Goal: Task Accomplishment & Management: Manage account settings

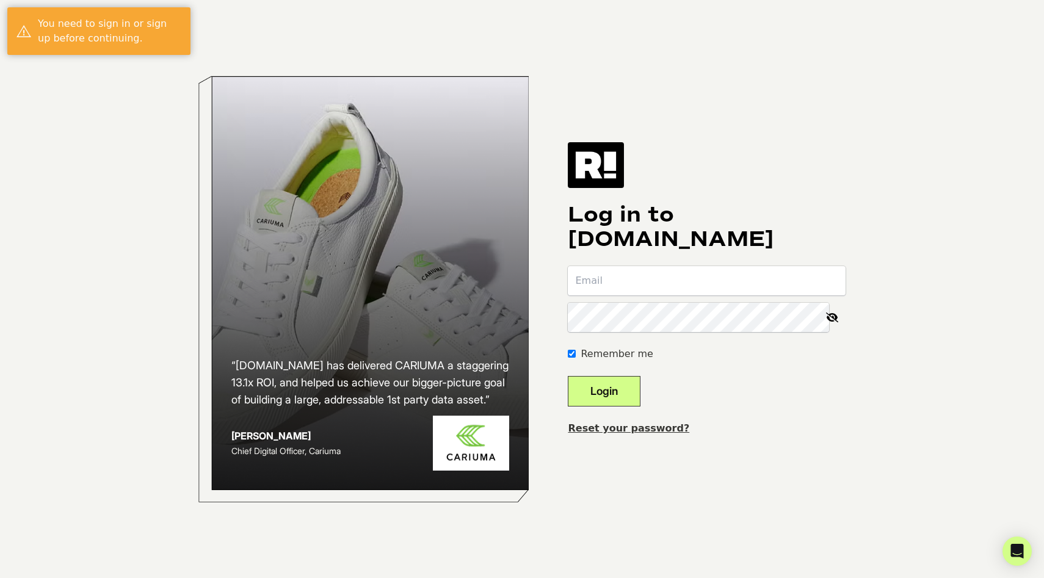
type input "[PERSON_NAME][EMAIL_ADDRESS][PERSON_NAME][DOMAIN_NAME]"
click at [622, 387] on button "Login" at bounding box center [604, 391] width 73 height 31
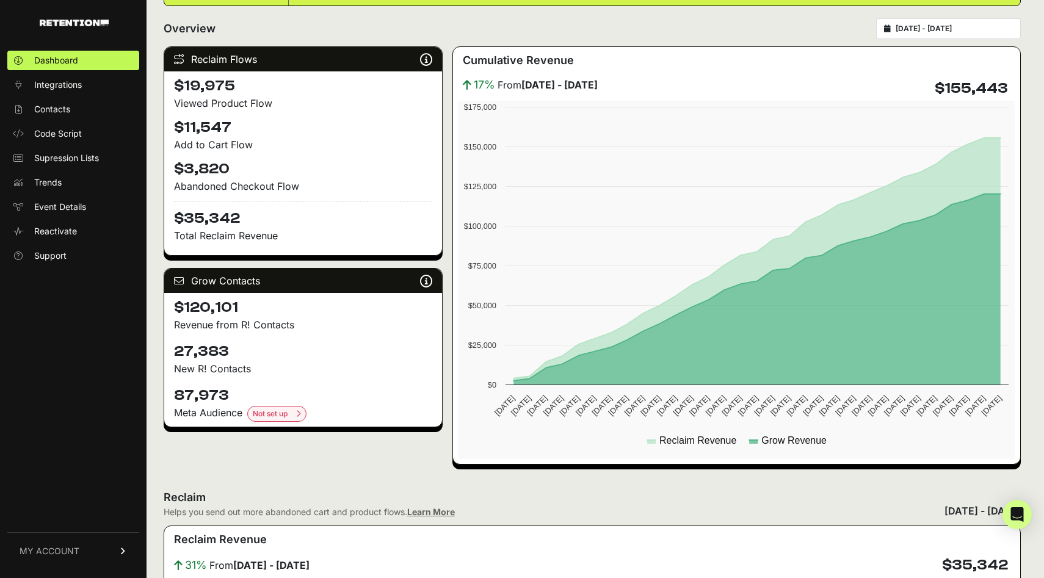
scroll to position [151, 0]
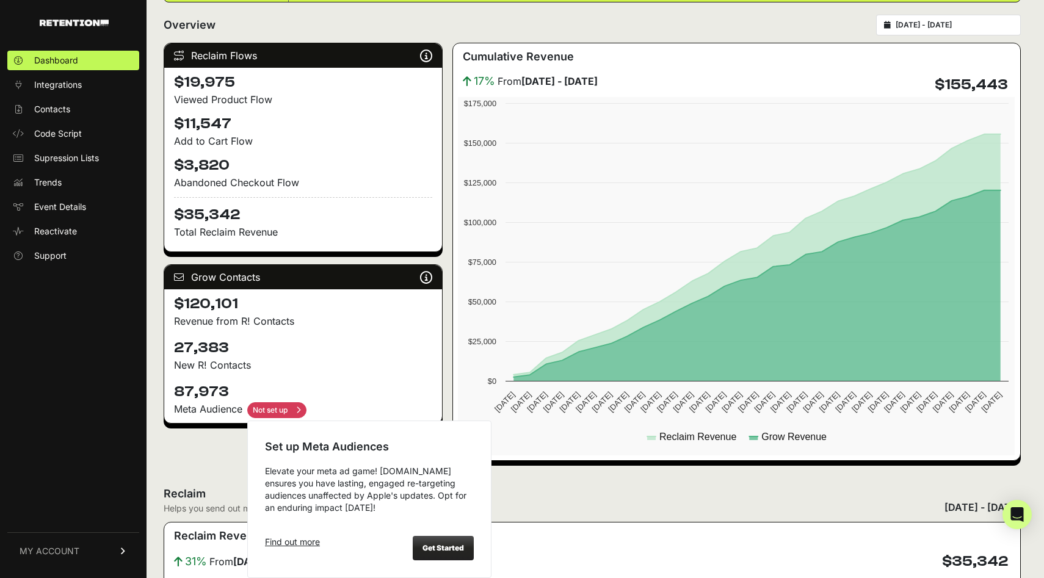
click at [283, 404] on input "checkbox" at bounding box center [276, 410] width 59 height 16
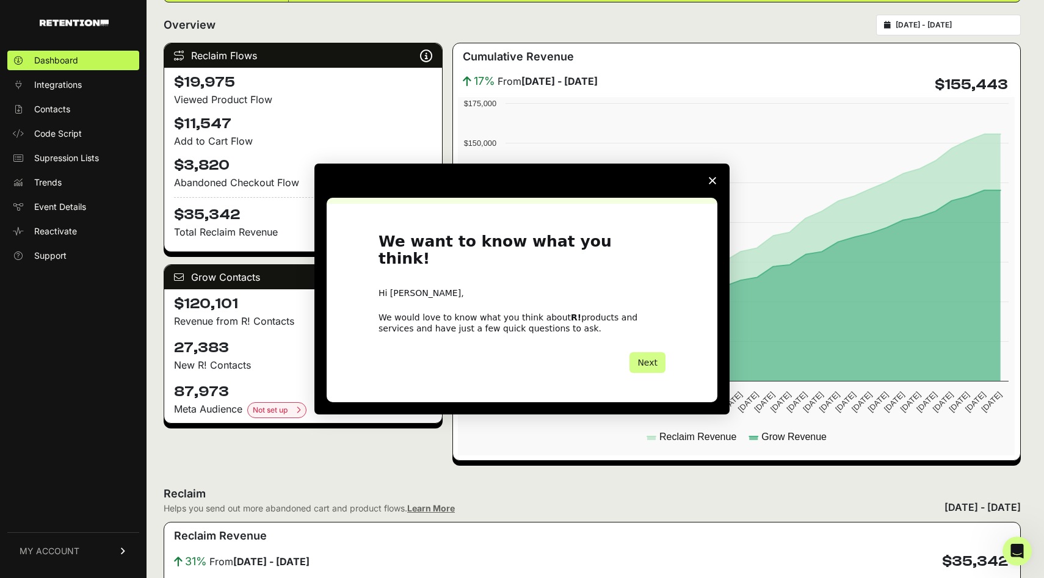
scroll to position [0, 0]
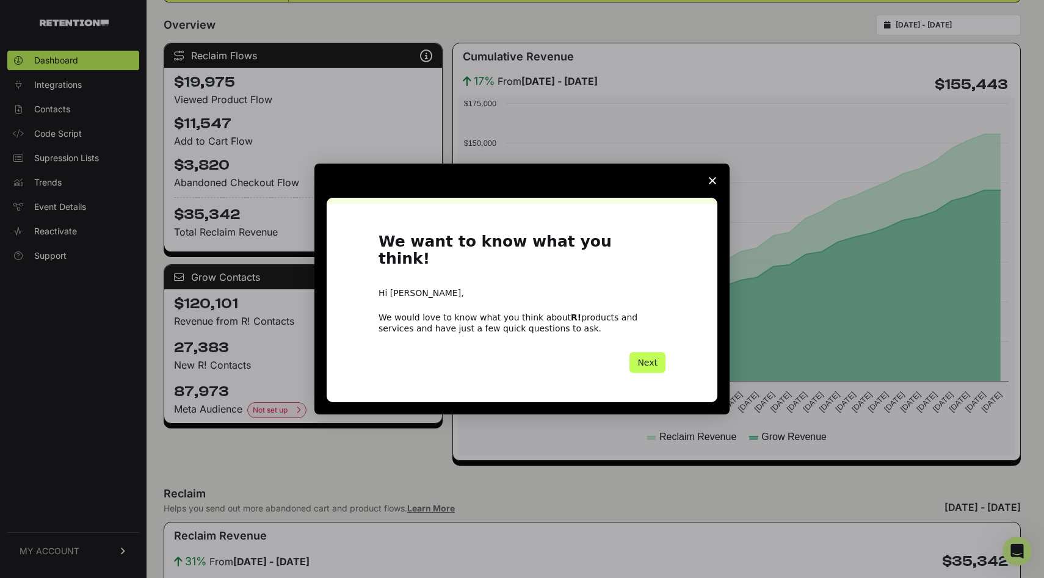
click at [636, 363] on button "Next" at bounding box center [647, 362] width 36 height 21
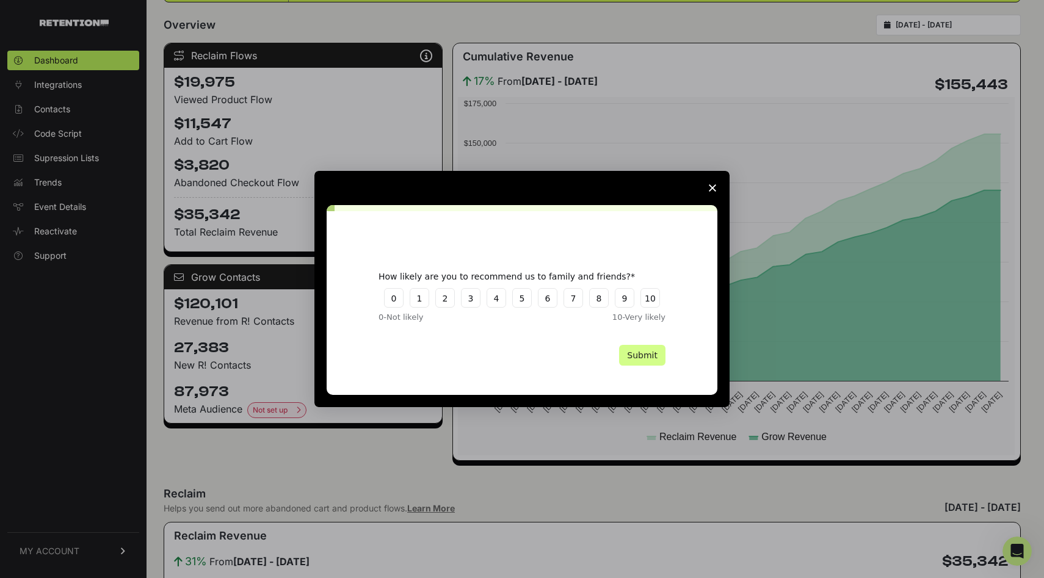
click at [636, 363] on button "Submit" at bounding box center [642, 355] width 46 height 21
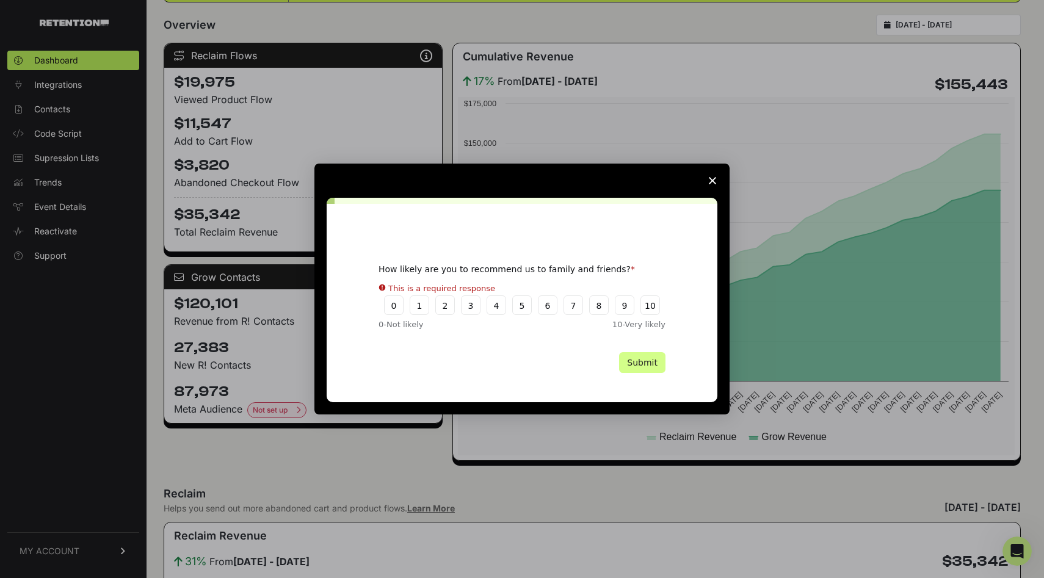
click at [711, 182] on polygon "Close survey" at bounding box center [712, 180] width 7 height 7
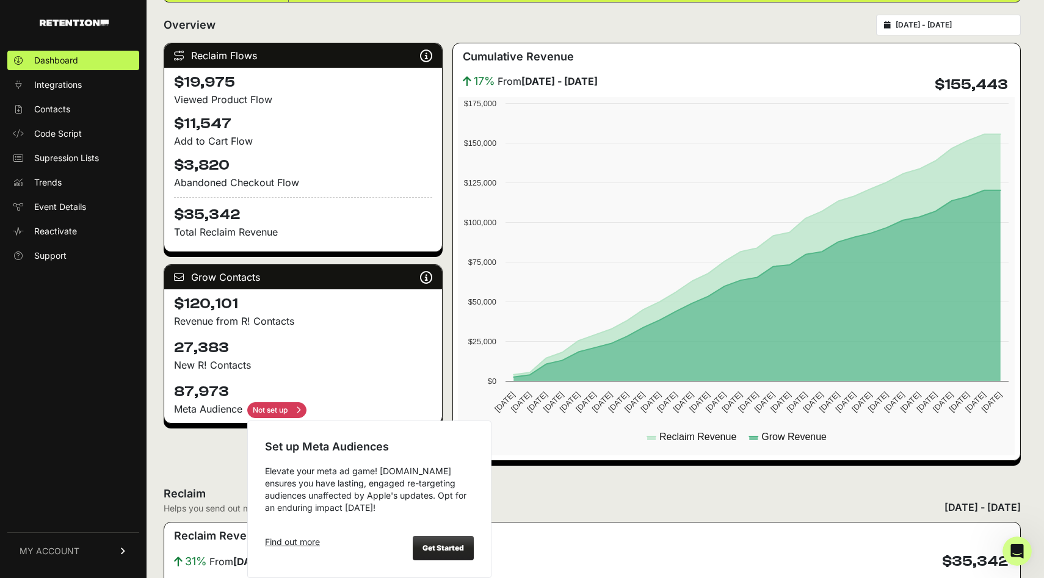
click at [289, 412] on input "checkbox" at bounding box center [276, 410] width 59 height 16
checkbox input "false"
click at [443, 552] on div "Get Started" at bounding box center [443, 548] width 61 height 24
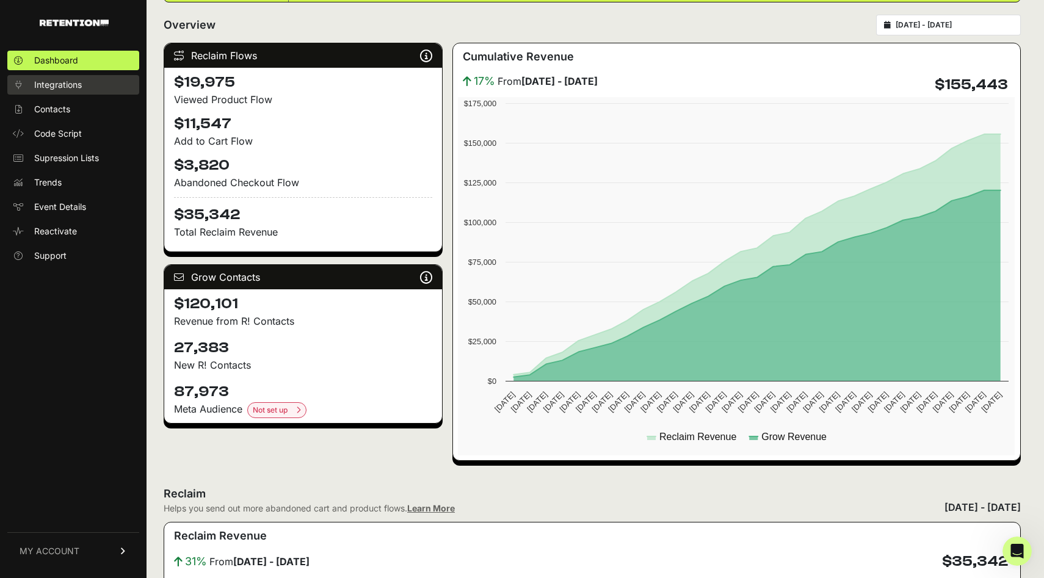
click at [73, 87] on span "Integrations" at bounding box center [58, 85] width 48 height 12
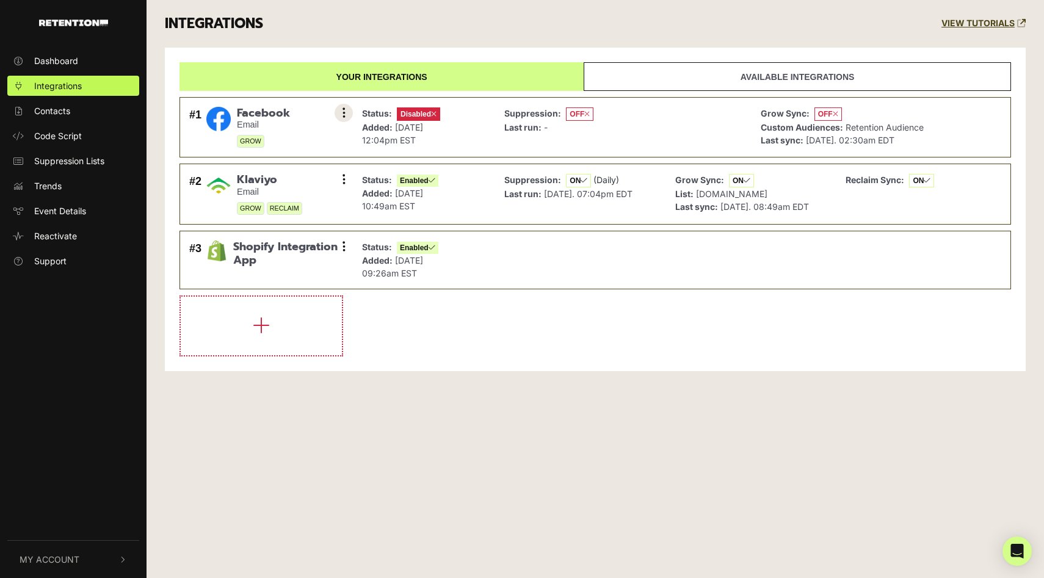
click at [347, 116] on button at bounding box center [344, 113] width 18 height 18
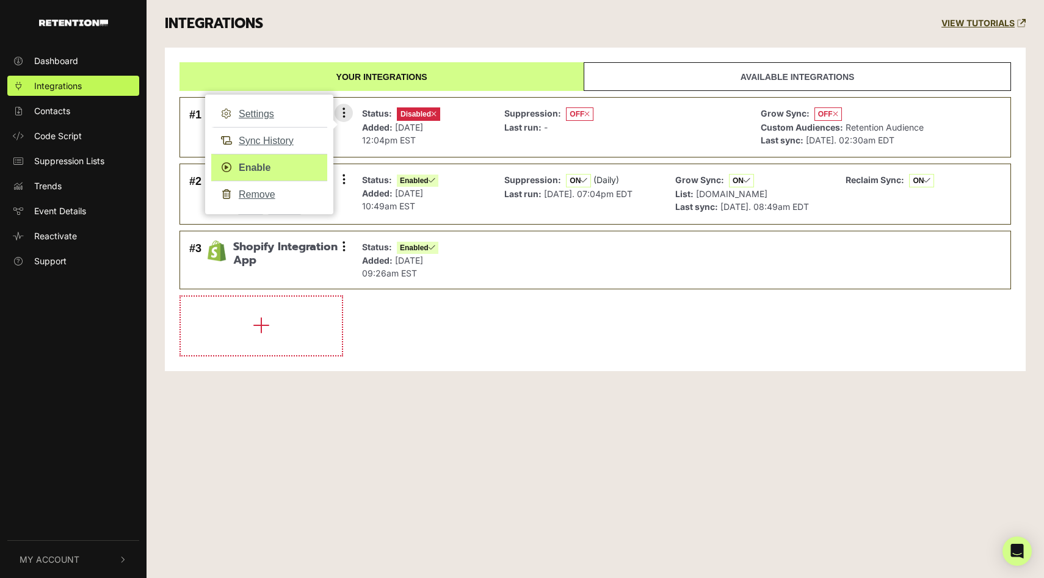
click at [261, 167] on link "Enable" at bounding box center [269, 167] width 116 height 27
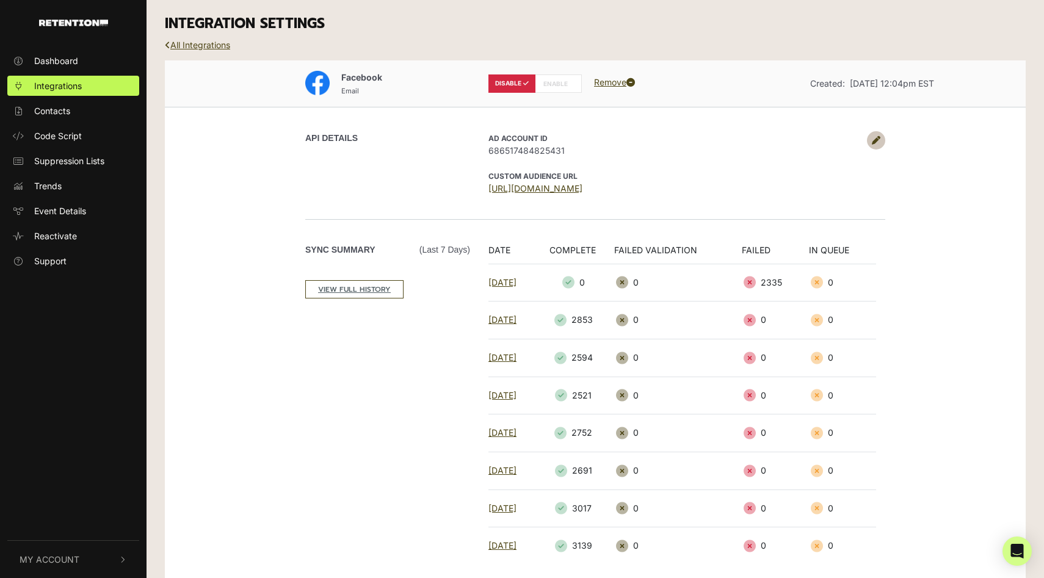
click at [523, 85] on icon at bounding box center [524, 83] width 7 height 6
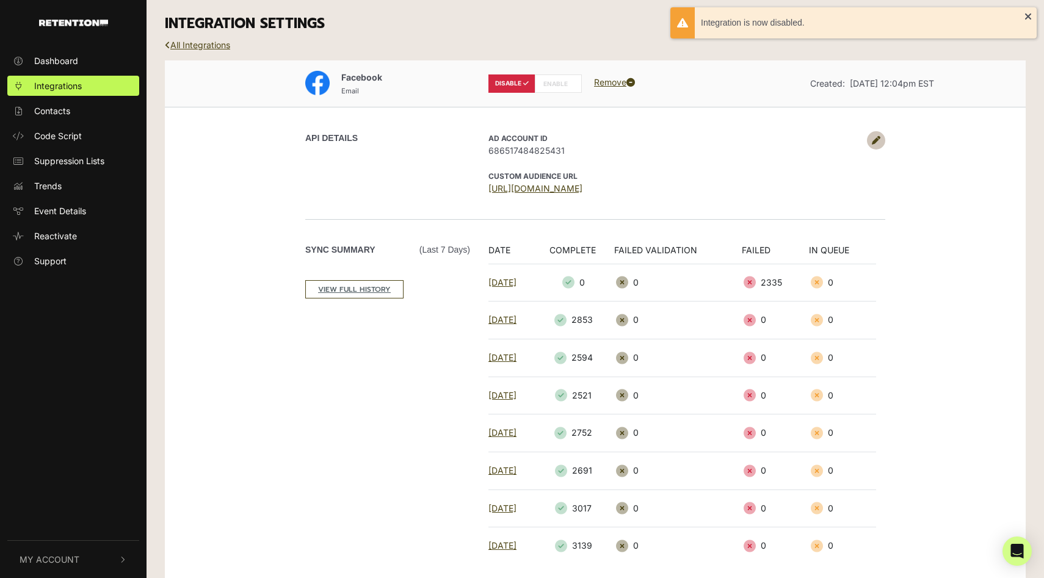
click at [558, 81] on label "ENABLE" at bounding box center [558, 83] width 47 height 18
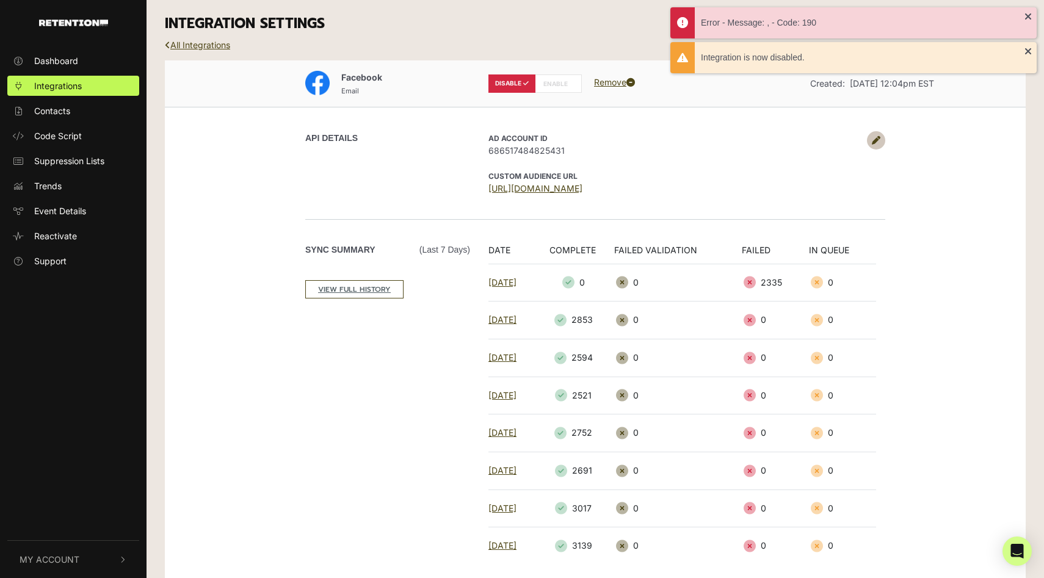
click at [883, 111] on div "API DETAILS AD Account ID 686517484825431 CUSTOM AUDIENCE URL https://business.…" at bounding box center [595, 163] width 696 height 112
click at [1026, 19] on div "Error - Message: , - Code: 190" at bounding box center [853, 22] width 366 height 31
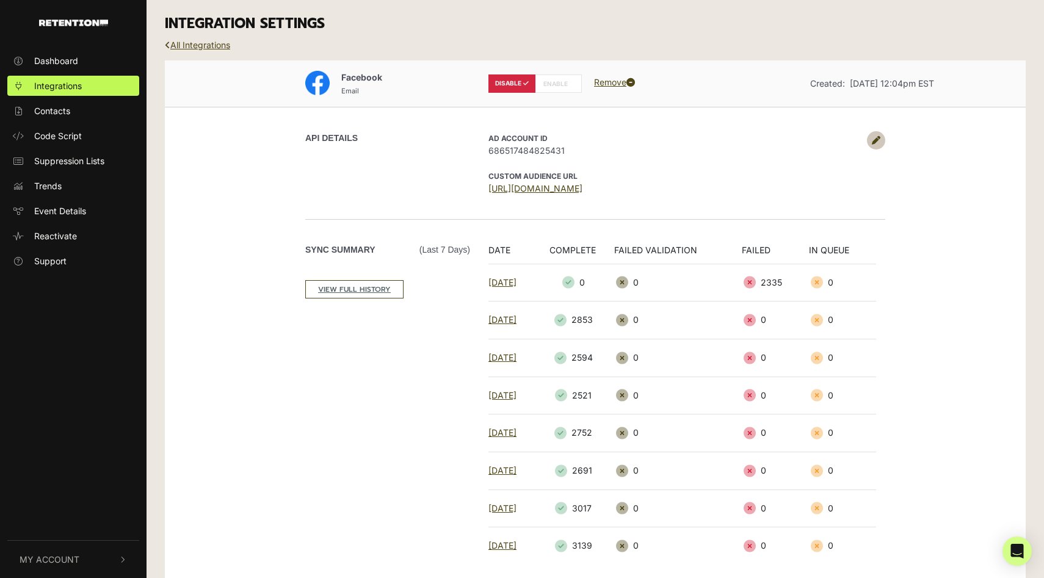
click at [878, 136] on icon at bounding box center [876, 140] width 9 height 9
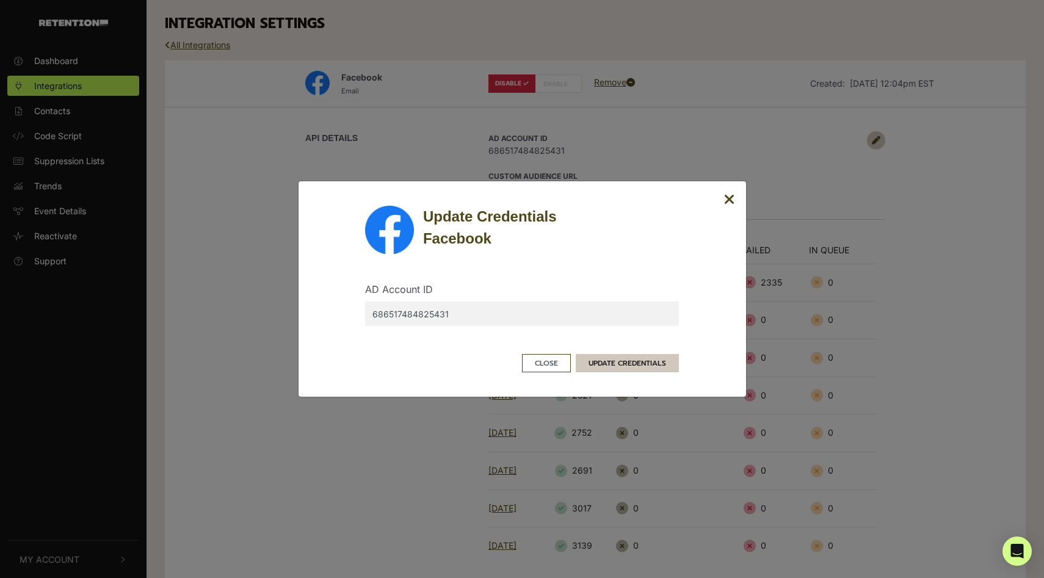
click at [639, 363] on button "UPDATE CREDENTIALS" at bounding box center [627, 363] width 103 height 18
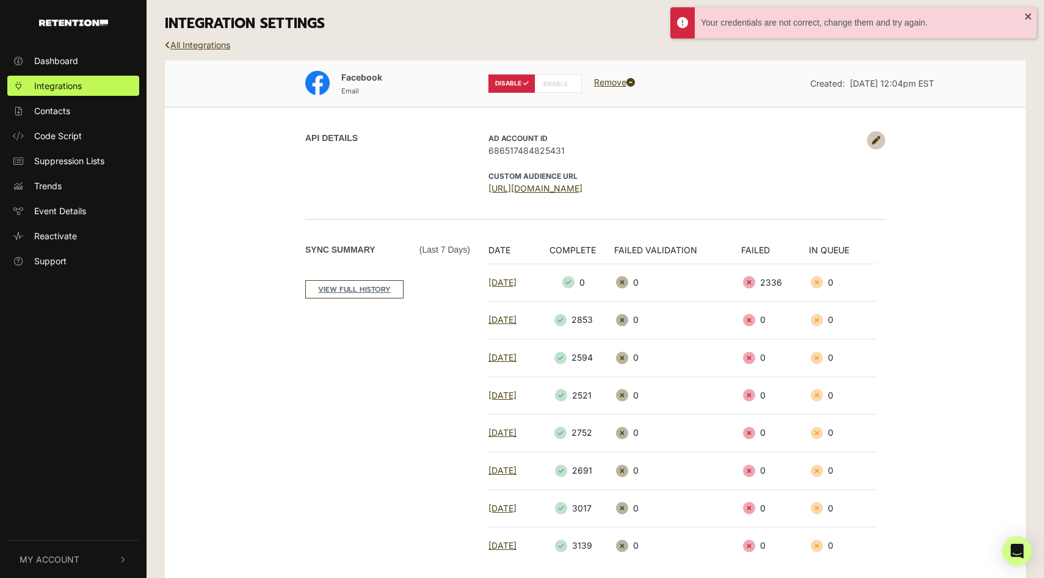
click at [557, 79] on label "ENABLE" at bounding box center [558, 83] width 47 height 18
radio input "false"
radio input "true"
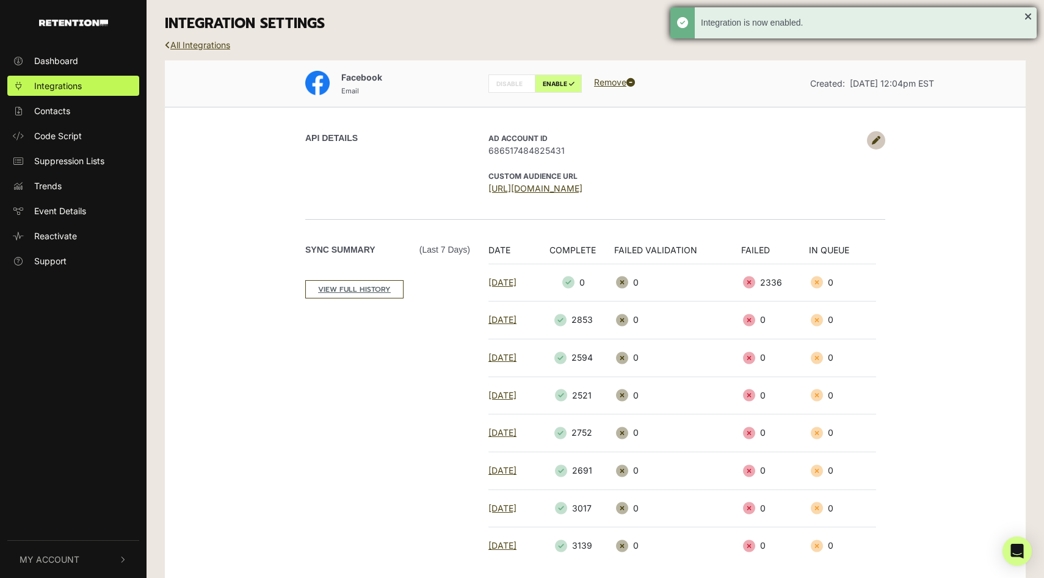
click at [1028, 17] on div "Integration is now enabled." at bounding box center [853, 22] width 366 height 31
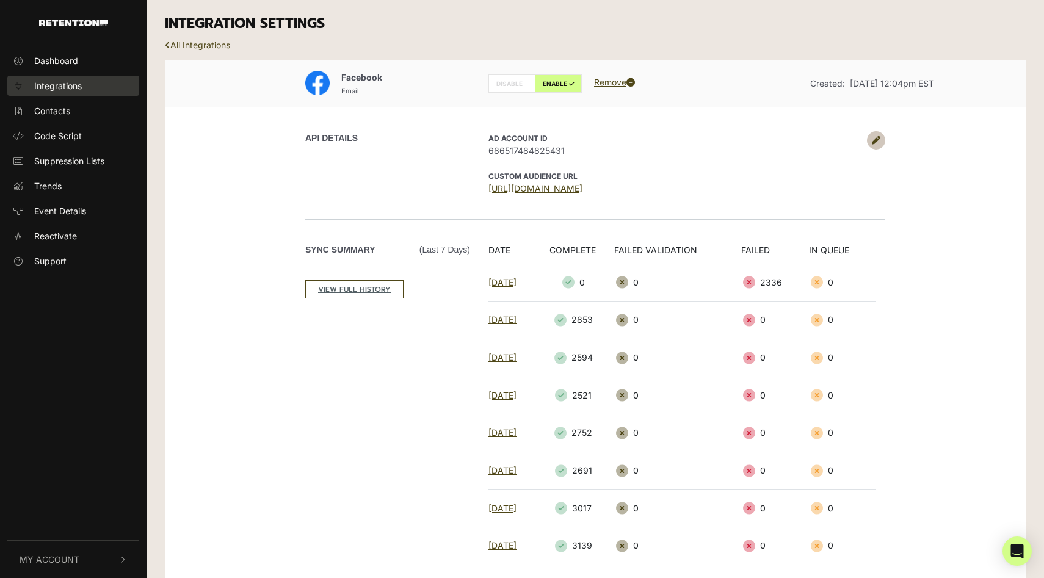
click at [62, 92] on link "Integrations" at bounding box center [73, 86] width 132 height 20
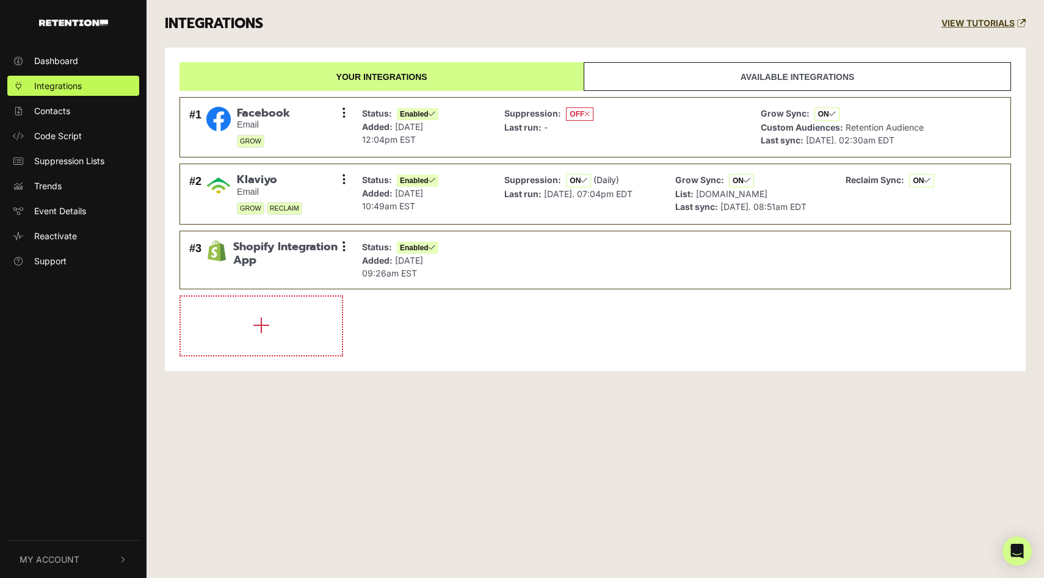
click at [718, 82] on link "Available integrations" at bounding box center [797, 76] width 427 height 29
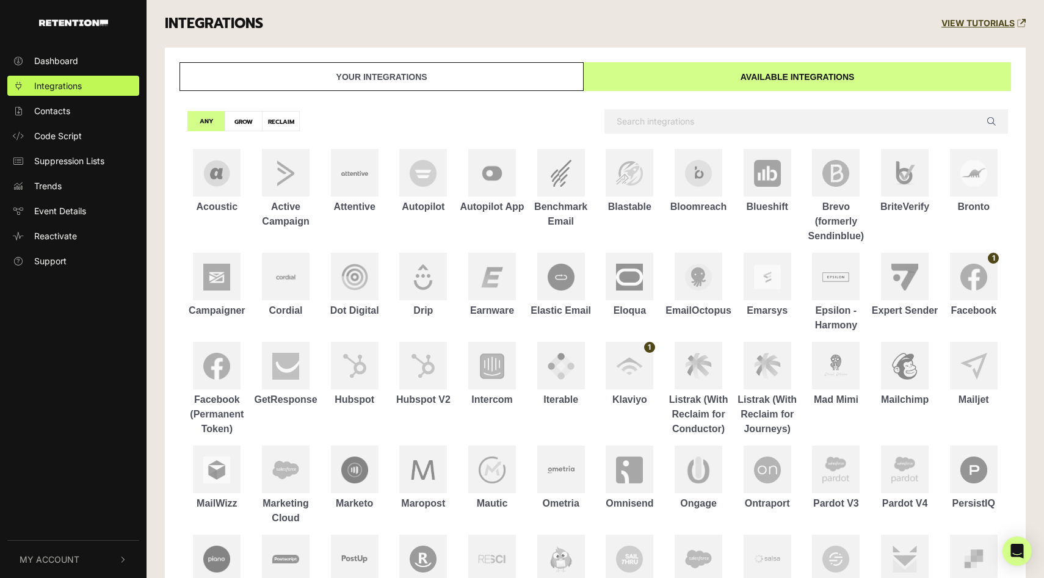
click at [237, 121] on label "GROW" at bounding box center [244, 121] width 38 height 20
radio input "true"
click at [270, 120] on label "RECLAIM" at bounding box center [281, 121] width 38 height 20
radio input "true"
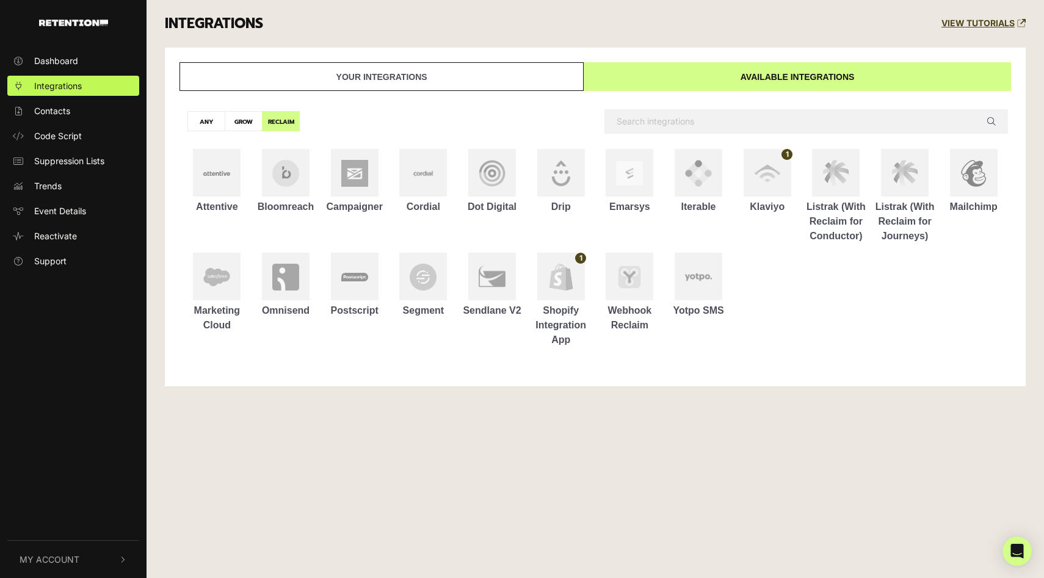
click at [239, 118] on label "GROW" at bounding box center [244, 121] width 38 height 20
radio input "true"
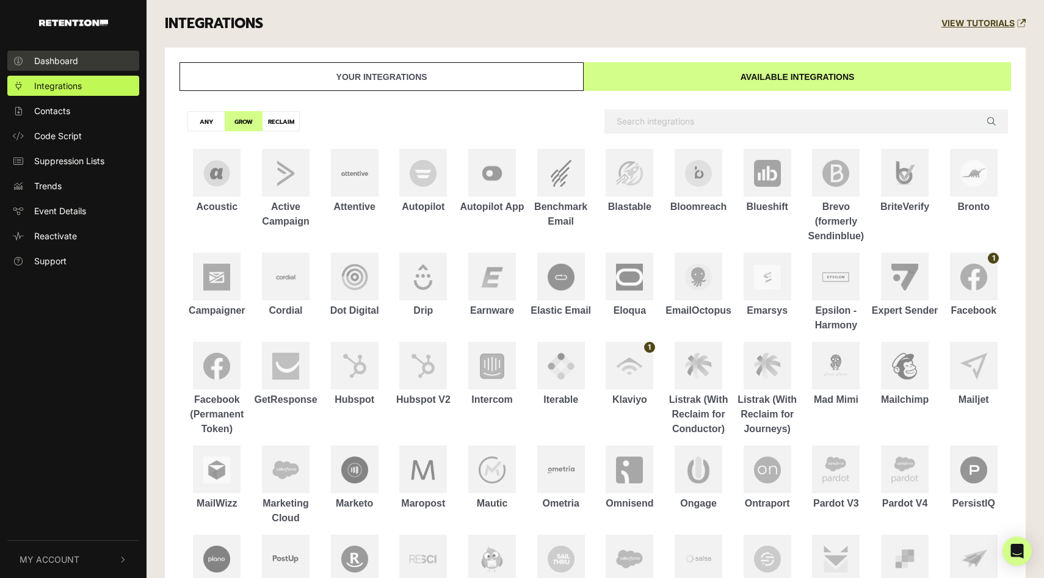
click at [71, 54] on link "Dashboard" at bounding box center [73, 61] width 132 height 20
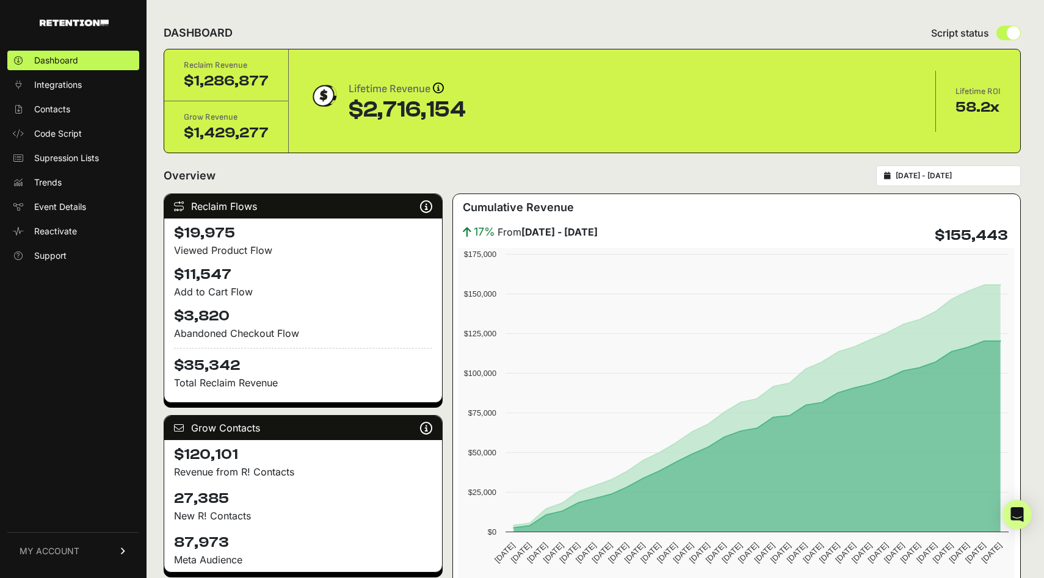
click at [449, 287] on div "Reclaim Flows Reclaim identifies your known audience when your ESP can't (due t…" at bounding box center [592, 403] width 857 height 418
